Goal: Task Accomplishment & Management: Manage account settings

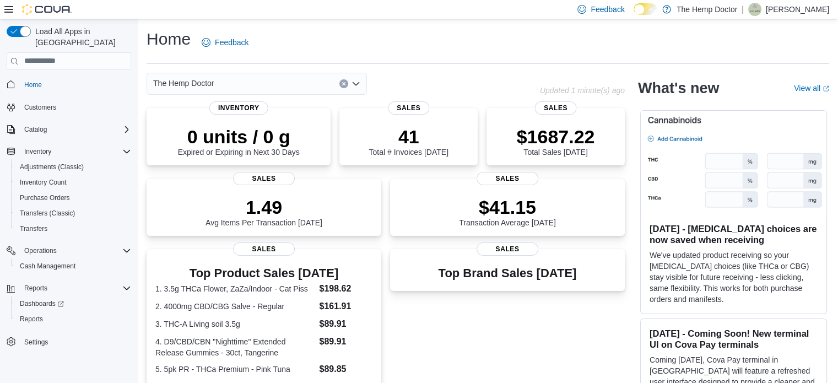
click at [317, 76] on div "The Hemp Doctor" at bounding box center [257, 84] width 220 height 22
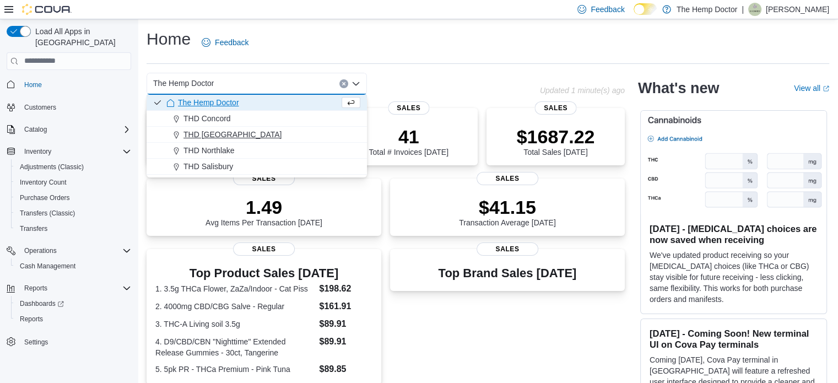
click at [231, 139] on span "THD [GEOGRAPHIC_DATA]" at bounding box center [233, 134] width 98 height 11
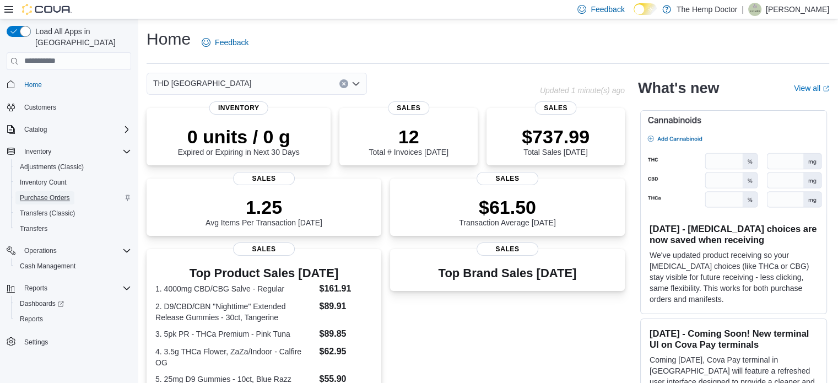
click at [46, 193] on span "Purchase Orders" at bounding box center [45, 197] width 50 height 9
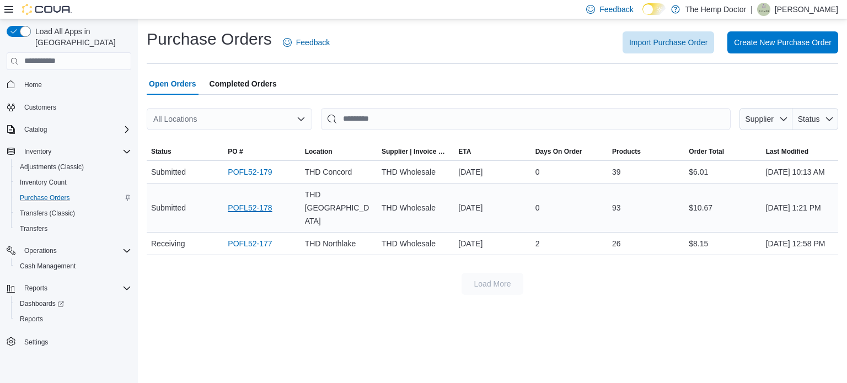
click at [236, 207] on link "POFL52-178" at bounding box center [250, 207] width 44 height 13
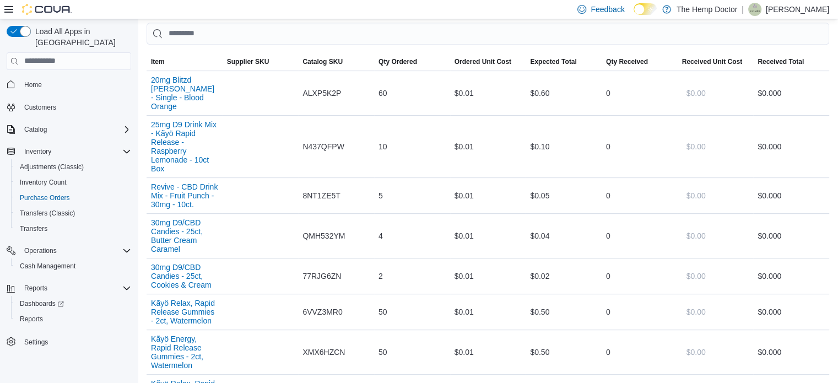
scroll to position [510, 0]
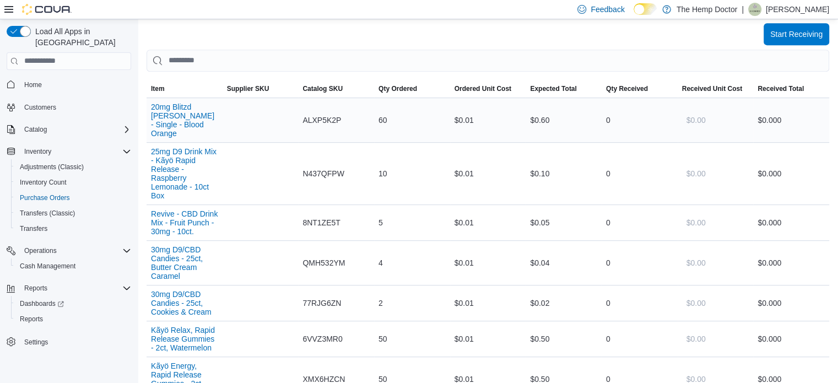
click at [385, 109] on div "60" at bounding box center [412, 120] width 76 height 22
click at [794, 18] on div "Feedback Dark Mode The Hemp Doctor | [PERSON_NAME]" at bounding box center [701, 9] width 256 height 22
click at [794, 28] on span "Start Receiving" at bounding box center [797, 33] width 52 height 11
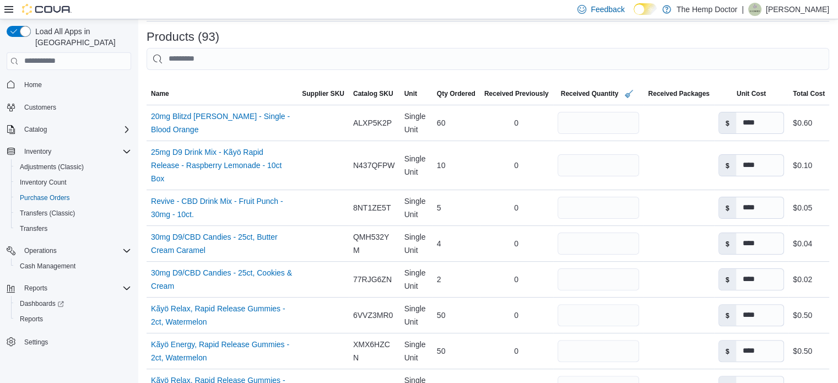
scroll to position [264, 0]
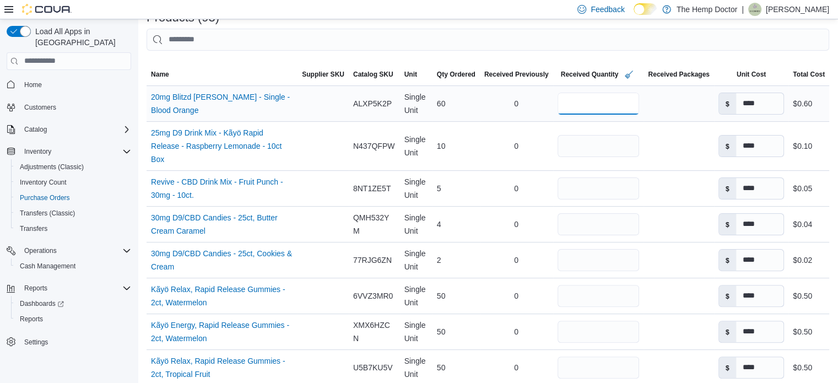
drag, startPoint x: 593, startPoint y: 106, endPoint x: 520, endPoint y: 97, distance: 73.4
click at [520, 97] on tr "Name 20mg Blitzd [PERSON_NAME] - Single - Blood Orange (opens in a new tab or w…" at bounding box center [488, 103] width 683 height 36
type input "*"
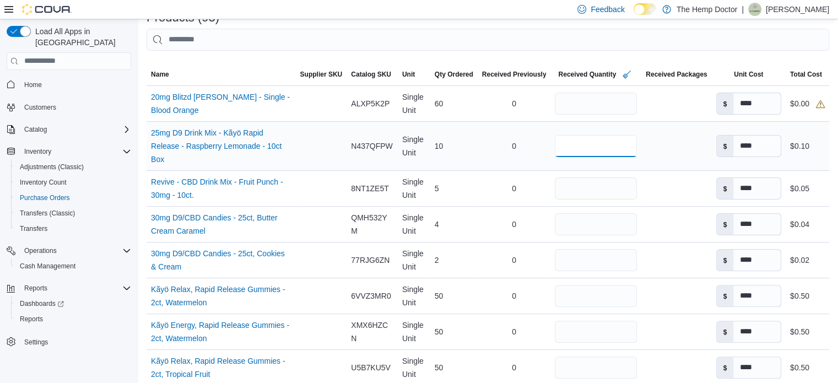
drag, startPoint x: 535, startPoint y: 150, endPoint x: 524, endPoint y: 150, distance: 11.6
click at [524, 150] on tr "Name 25mg D9 Drink Mix - Kãyö Rapid Release - Raspberry Lemonade - 10ct Box (op…" at bounding box center [488, 145] width 683 height 49
type input "*"
drag, startPoint x: 578, startPoint y: 189, endPoint x: 439, endPoint y: 178, distance: 139.9
click at [439, 178] on tr "Name Revive - CBD Drink Mix - Fruit Punch - 30mg - 10ct. (opens in a new tab or…" at bounding box center [488, 188] width 683 height 36
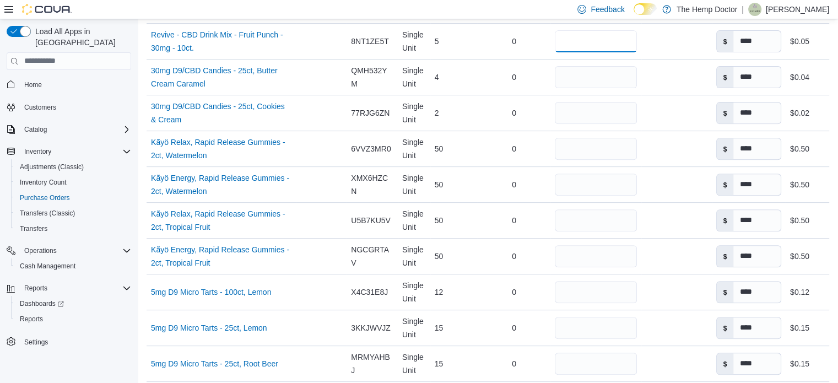
scroll to position [426, 0]
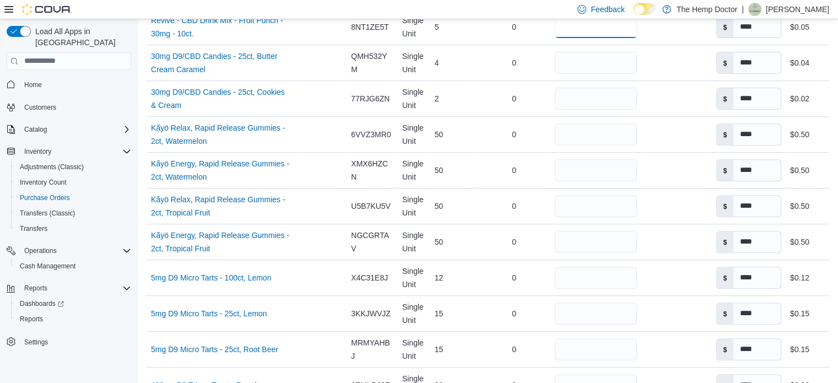
type input "*"
